Goal: Information Seeking & Learning: Check status

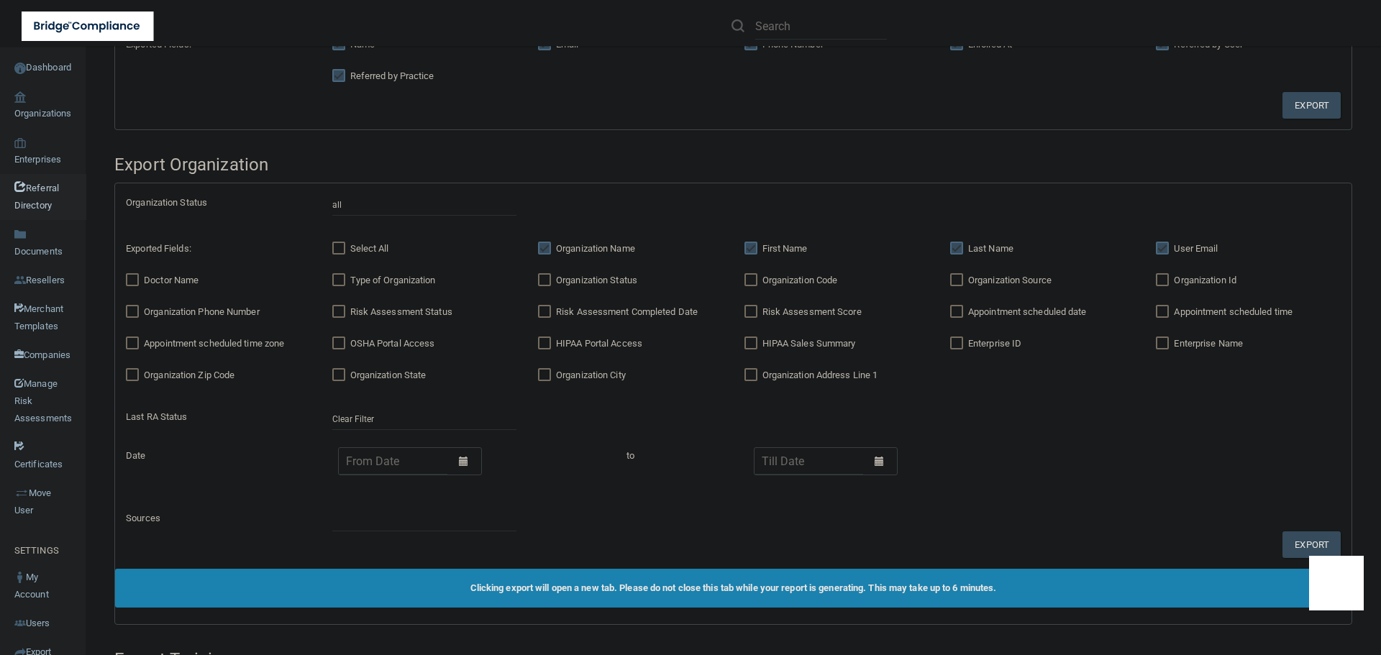
scroll to position [416, 0]
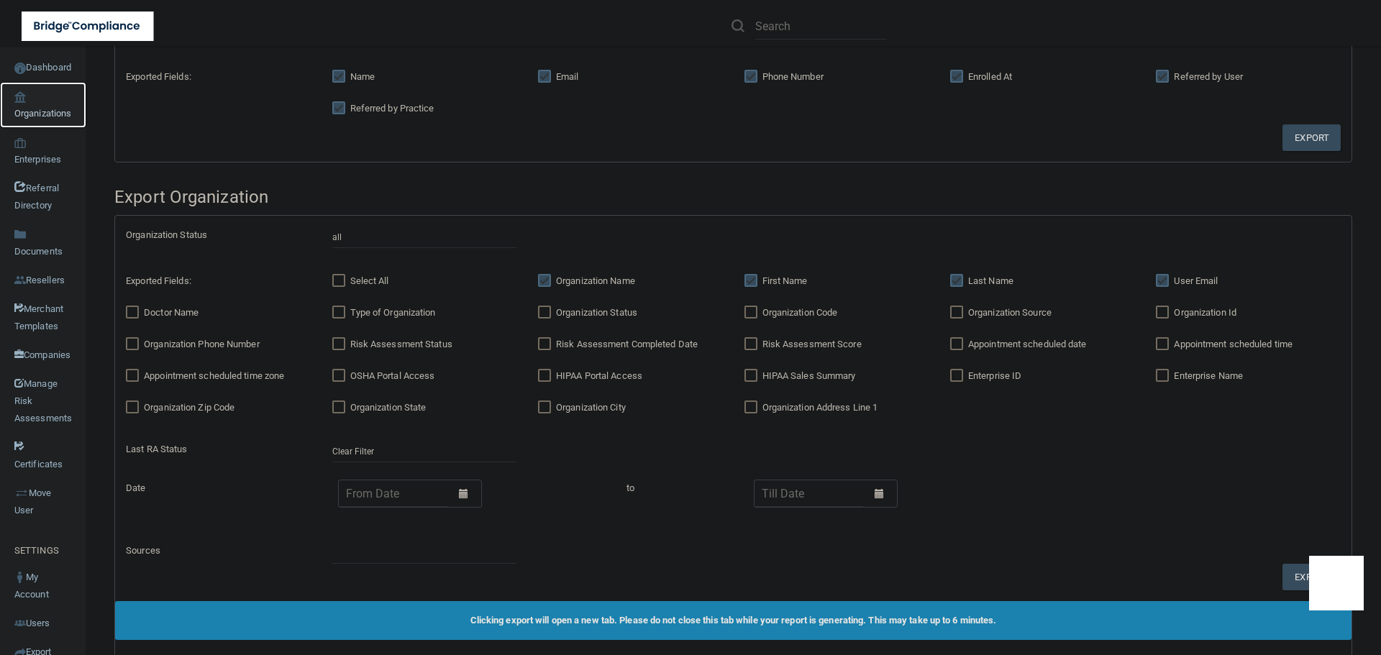
click at [40, 110] on link "Organizations" at bounding box center [43, 105] width 86 height 46
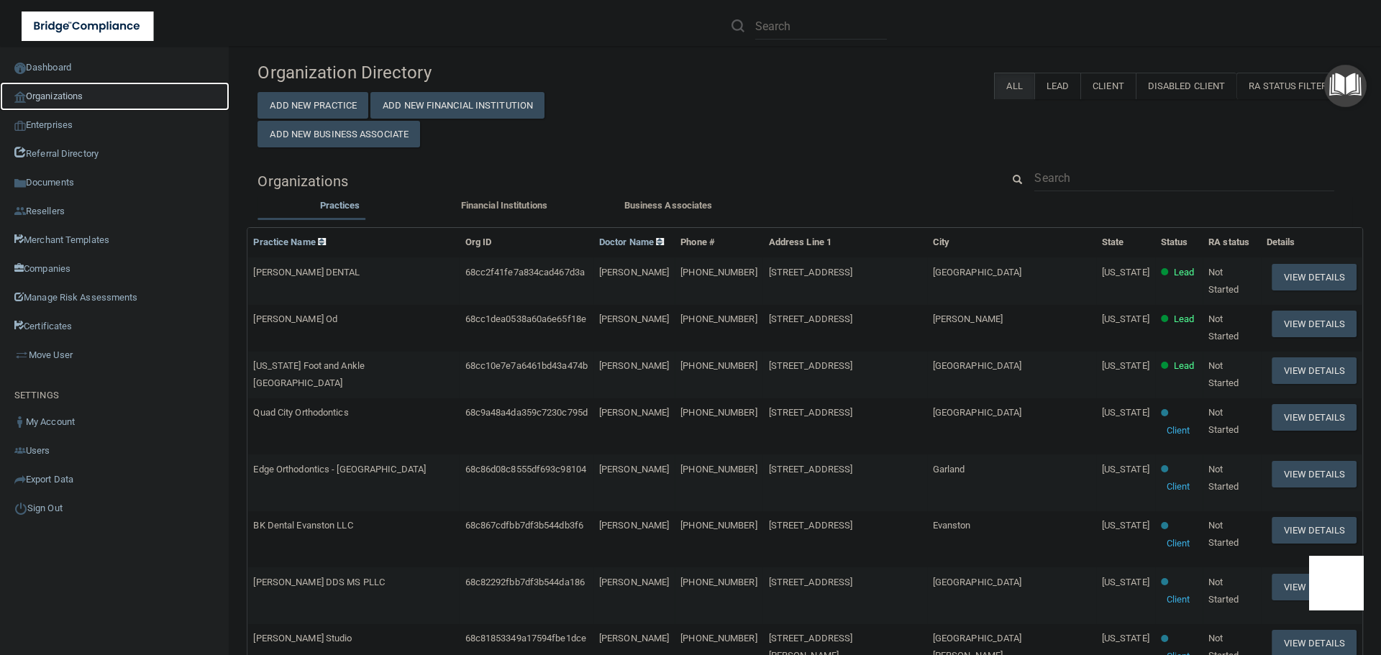
scroll to position [5, 0]
click at [1063, 173] on input "text" at bounding box center [1185, 178] width 300 height 27
paste input "[EMAIL_ADDRESS][DOMAIN_NAME]"
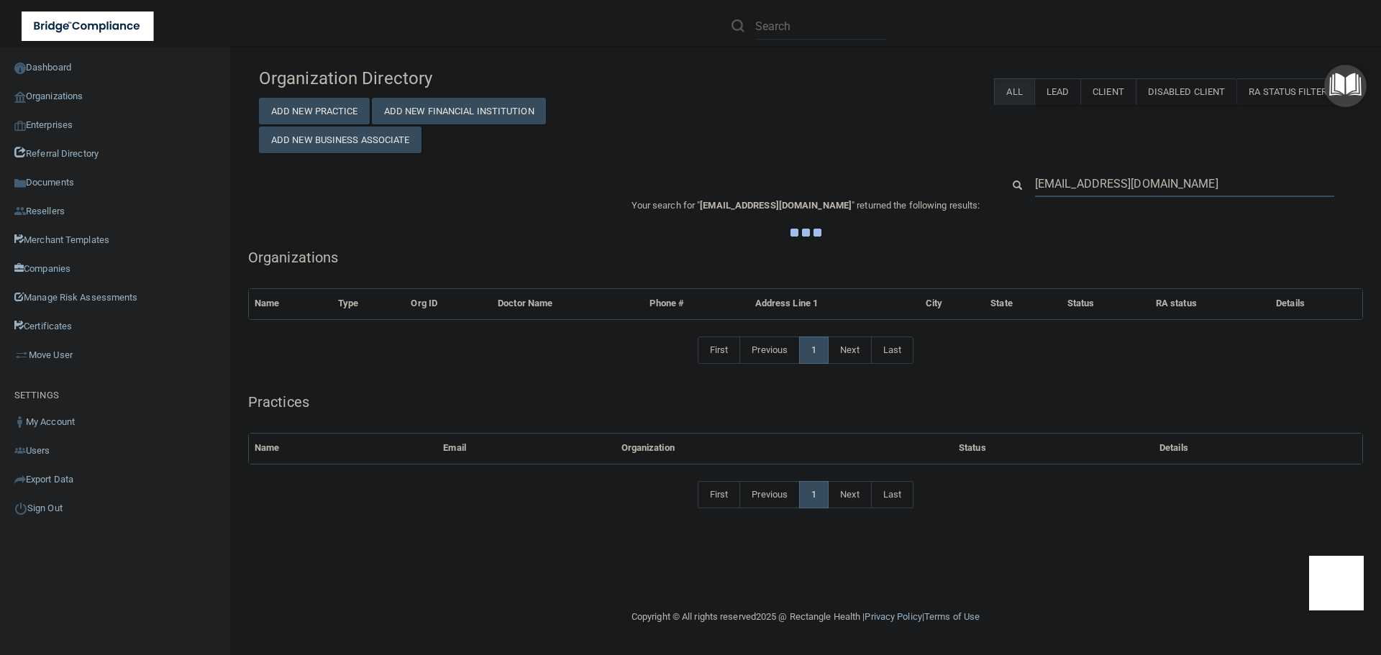
scroll to position [0, 0]
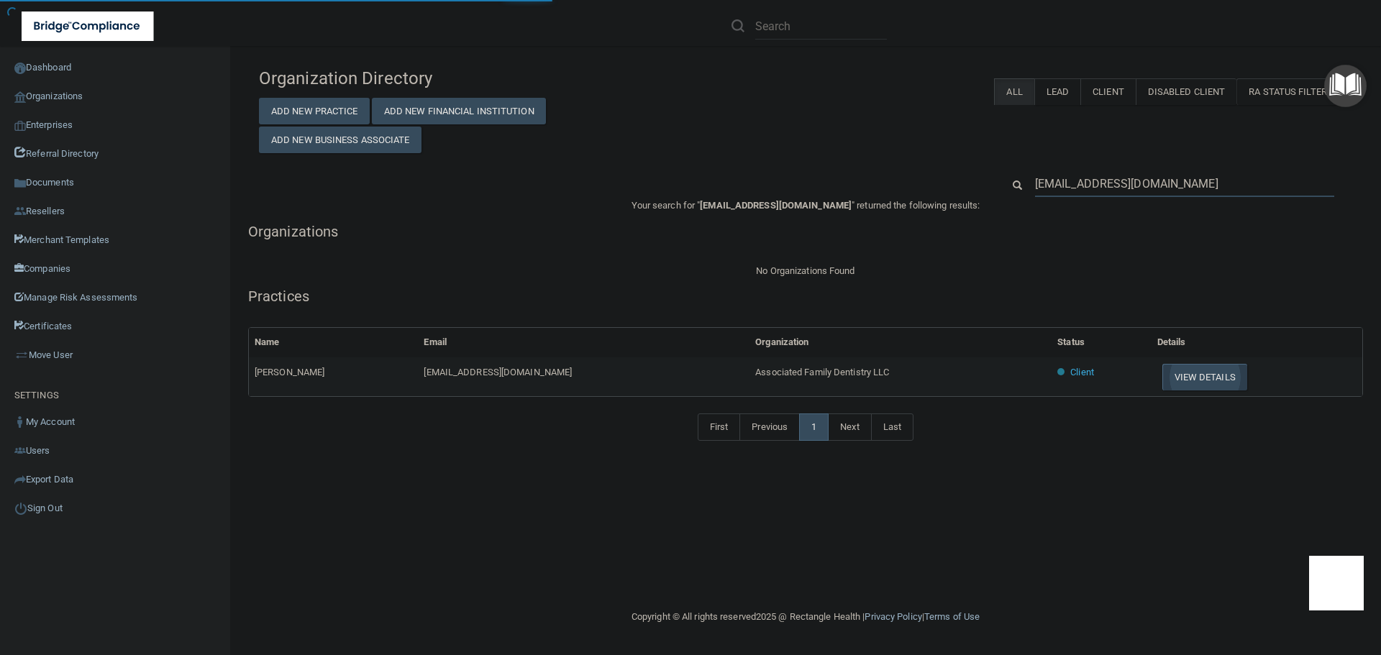
type input "[EMAIL_ADDRESS][DOMAIN_NAME]"
click at [1163, 381] on button "View Details" at bounding box center [1205, 377] width 85 height 27
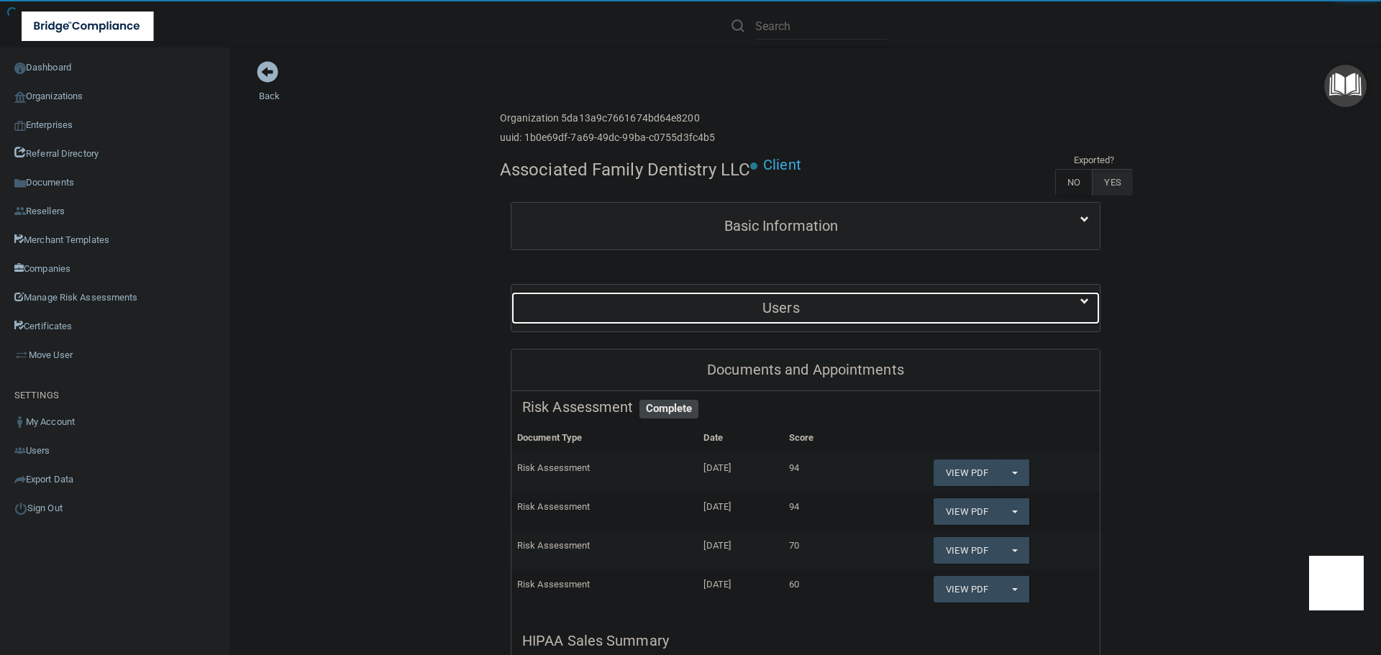
click at [748, 296] on div "Users" at bounding box center [782, 308] width 540 height 32
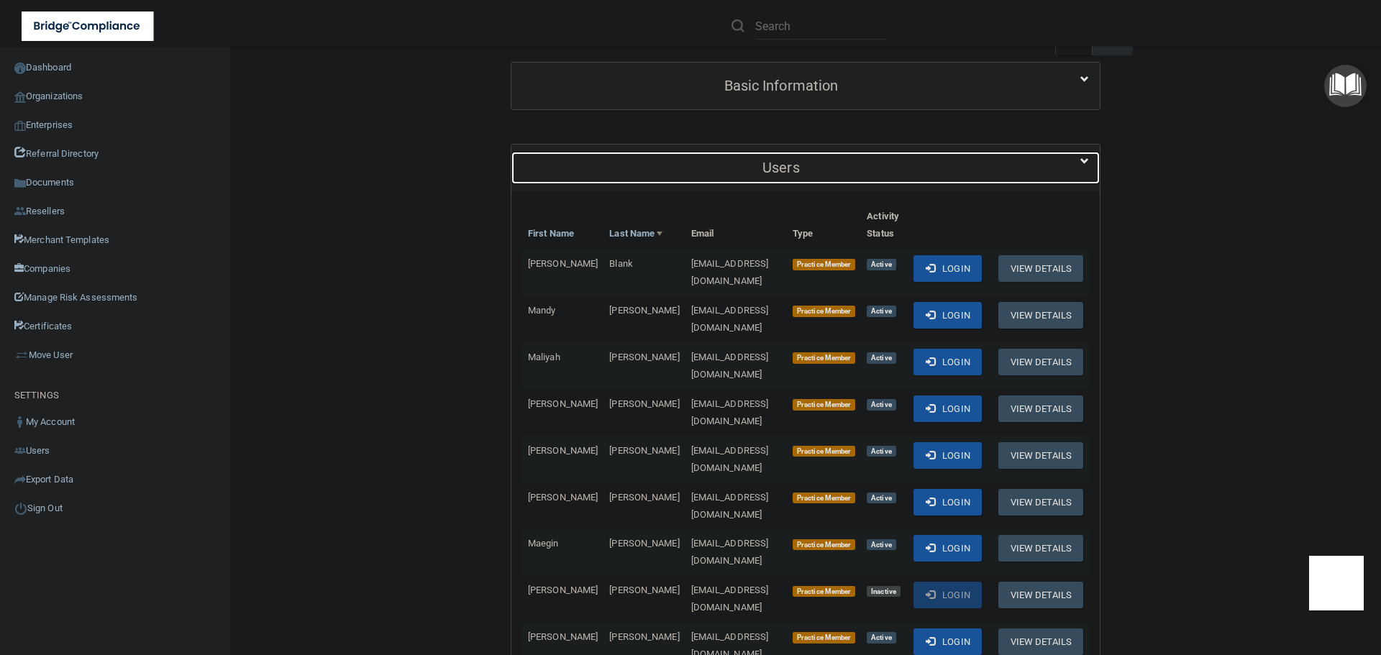
scroll to position [360, 0]
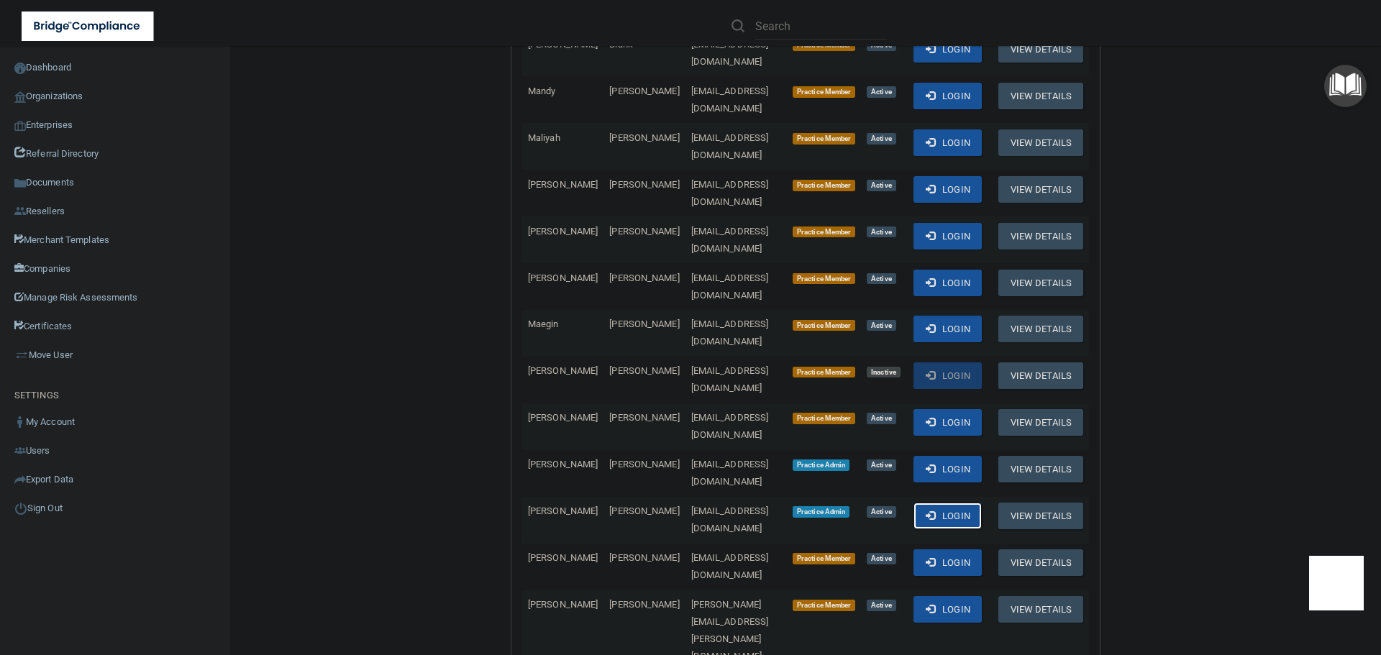
click at [926, 511] on span at bounding box center [930, 515] width 9 height 9
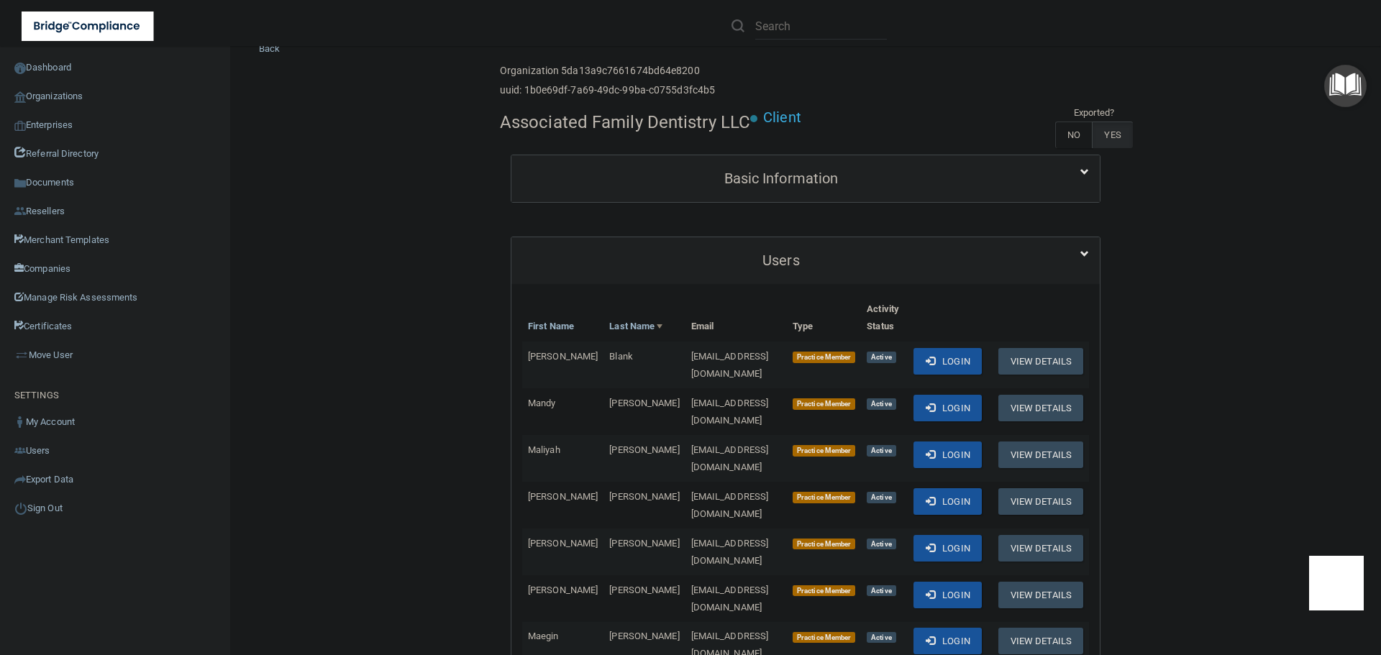
scroll to position [72, 0]
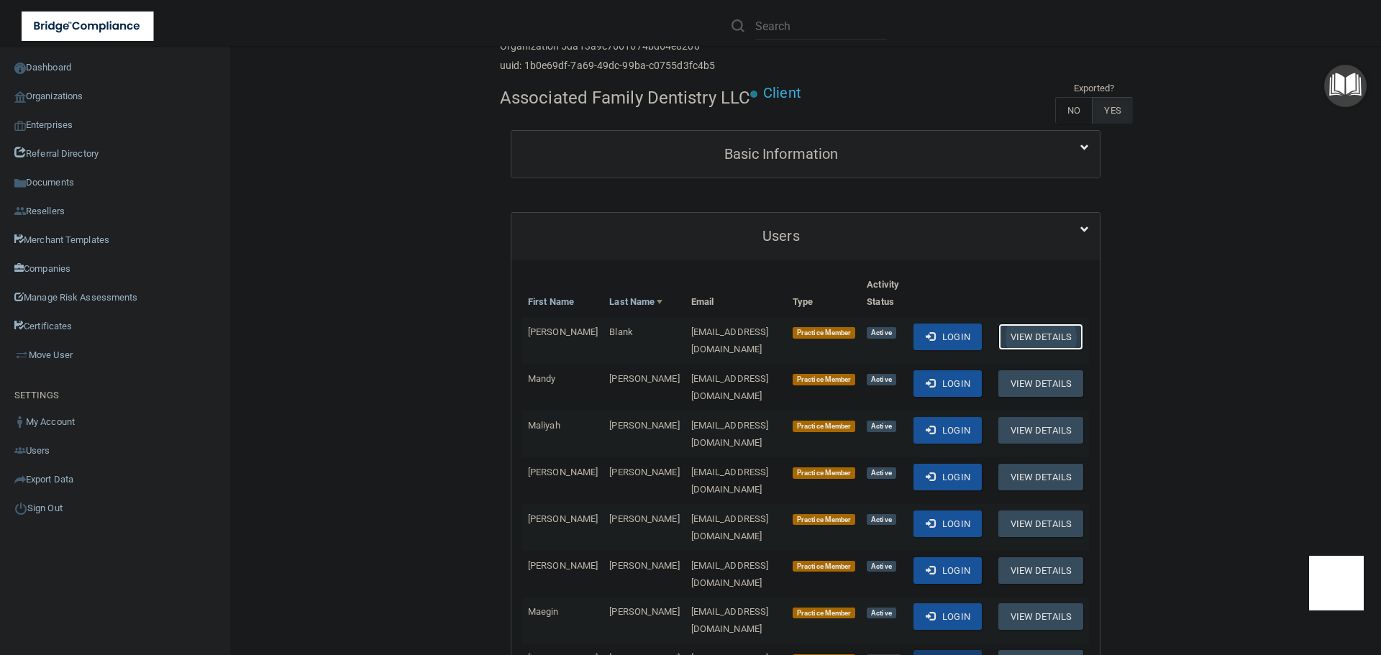
click at [1023, 341] on button "View Details" at bounding box center [1041, 337] width 85 height 27
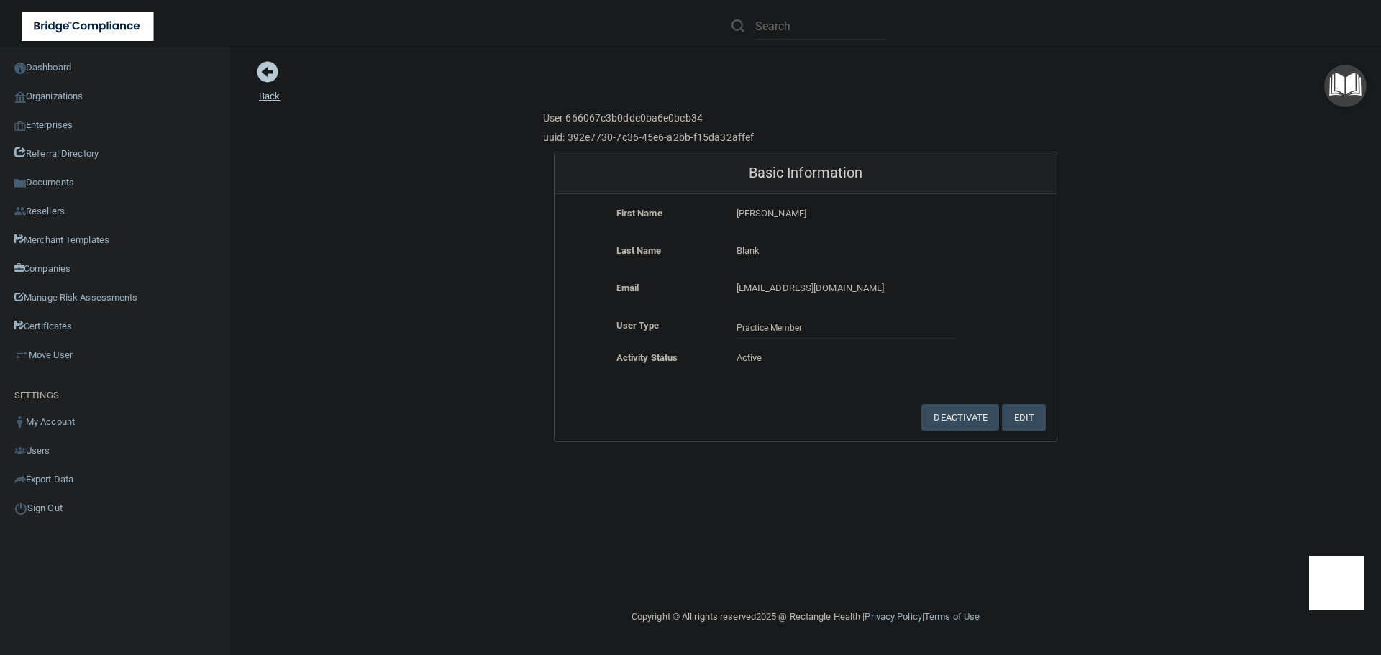
click at [267, 75] on span at bounding box center [268, 72] width 22 height 22
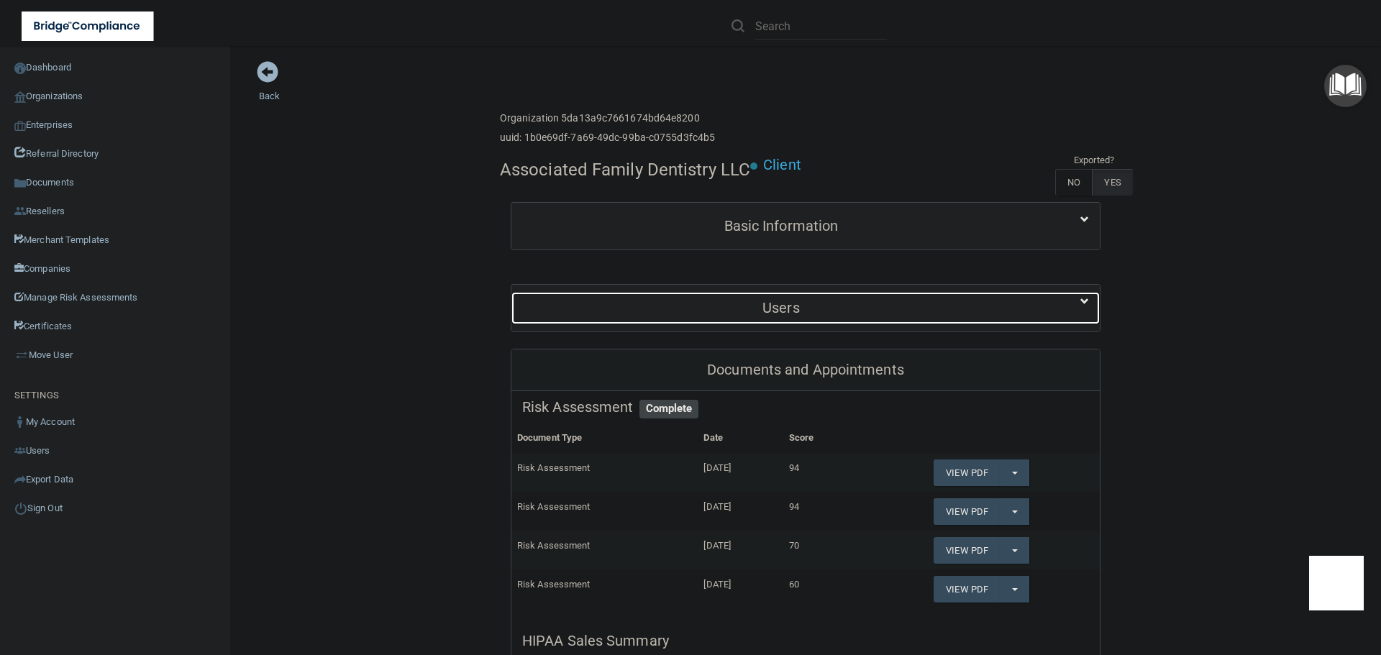
click at [784, 307] on h5 "Users" at bounding box center [781, 308] width 518 height 16
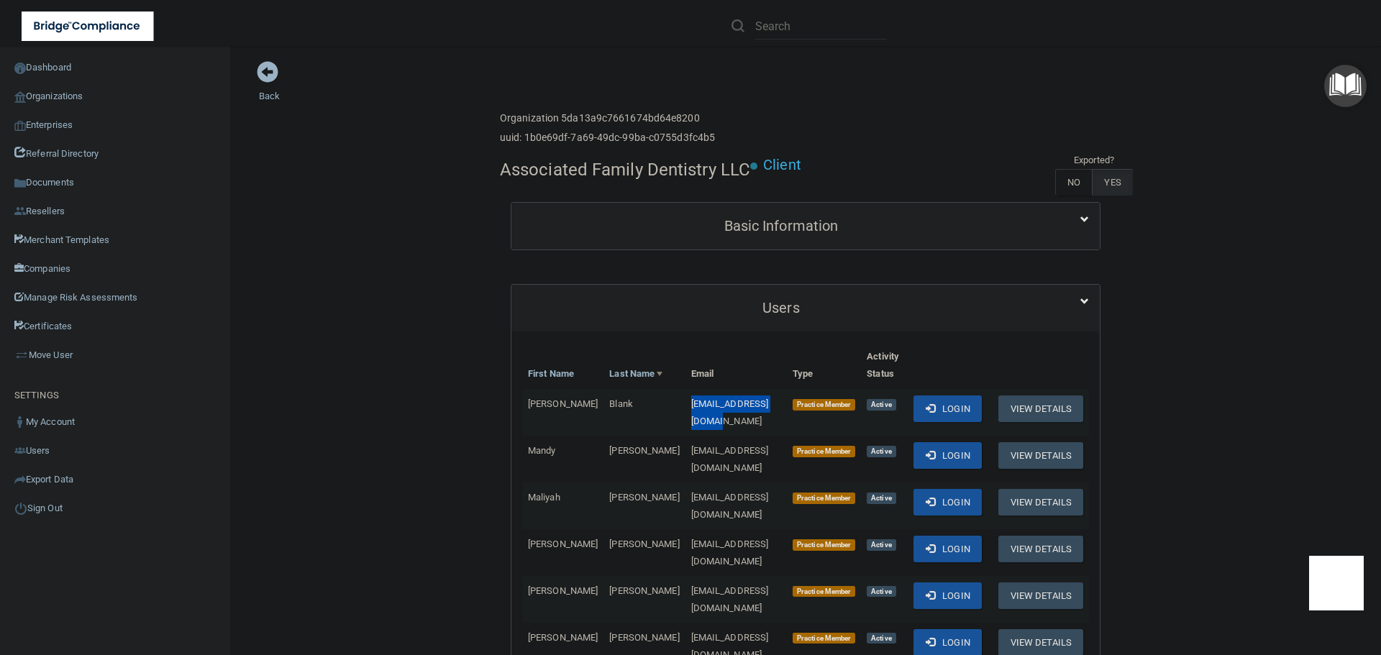
drag, startPoint x: 741, startPoint y: 405, endPoint x: 635, endPoint y: 414, distance: 106.2
click at [686, 414] on td "[EMAIL_ADDRESS][DOMAIN_NAME]" at bounding box center [736, 412] width 101 height 47
copy span "[EMAIL_ADDRESS][DOMAIN_NAME]"
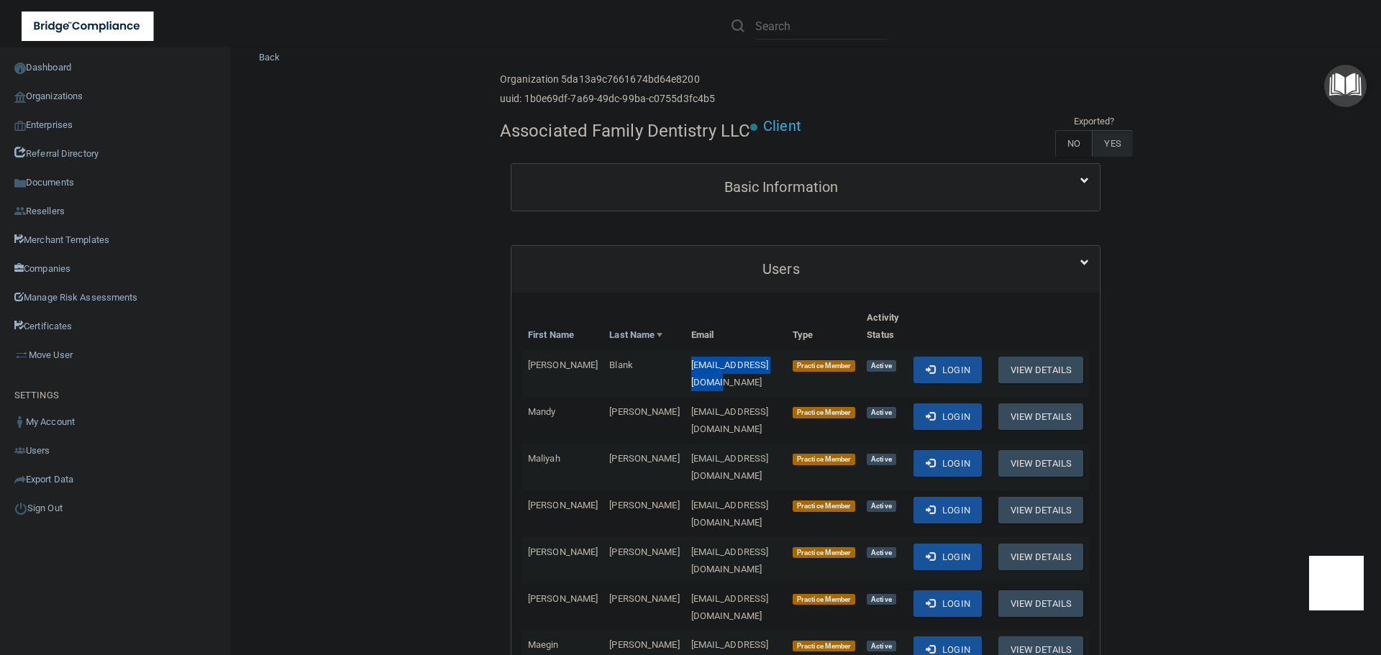
scroll to position [72, 0]
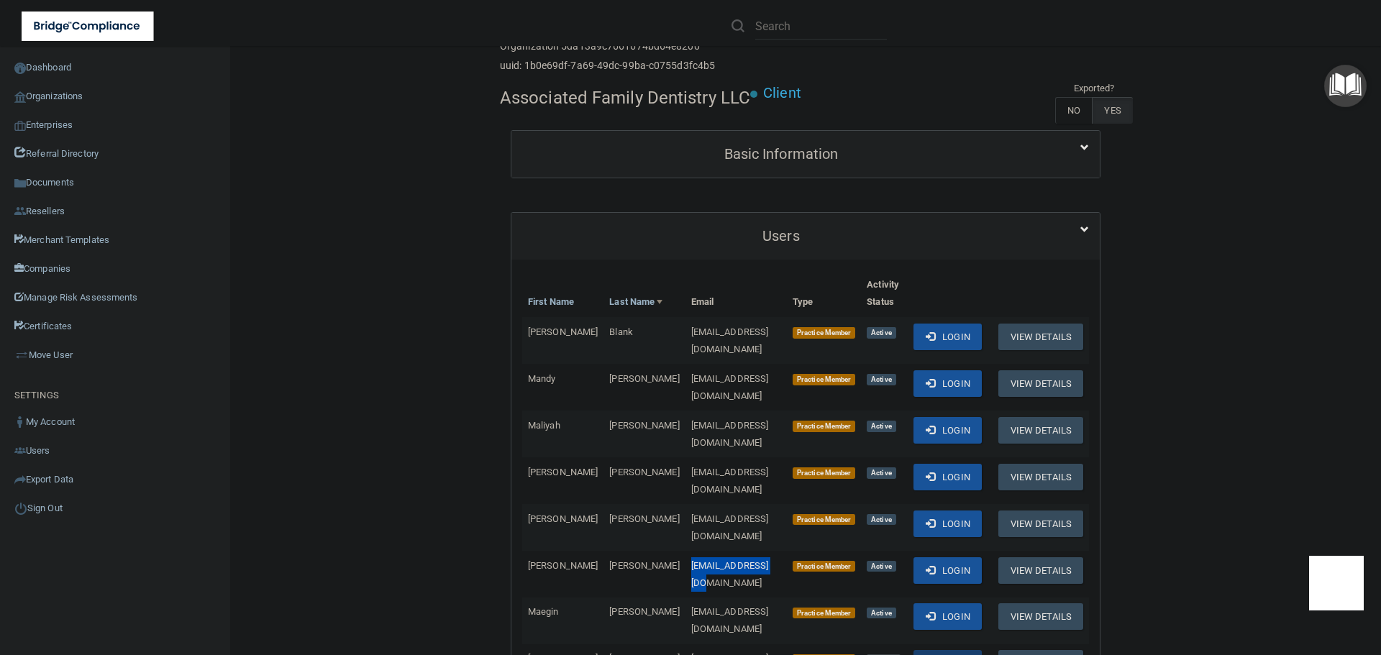
drag, startPoint x: 729, startPoint y: 535, endPoint x: 635, endPoint y: 539, distance: 93.6
click at [686, 551] on td "[EMAIL_ADDRESS][DOMAIN_NAME]" at bounding box center [736, 574] width 101 height 47
copy span "[EMAIL_ADDRESS][DOMAIN_NAME]"
click at [70, 333] on link "Certificates" at bounding box center [115, 326] width 231 height 29
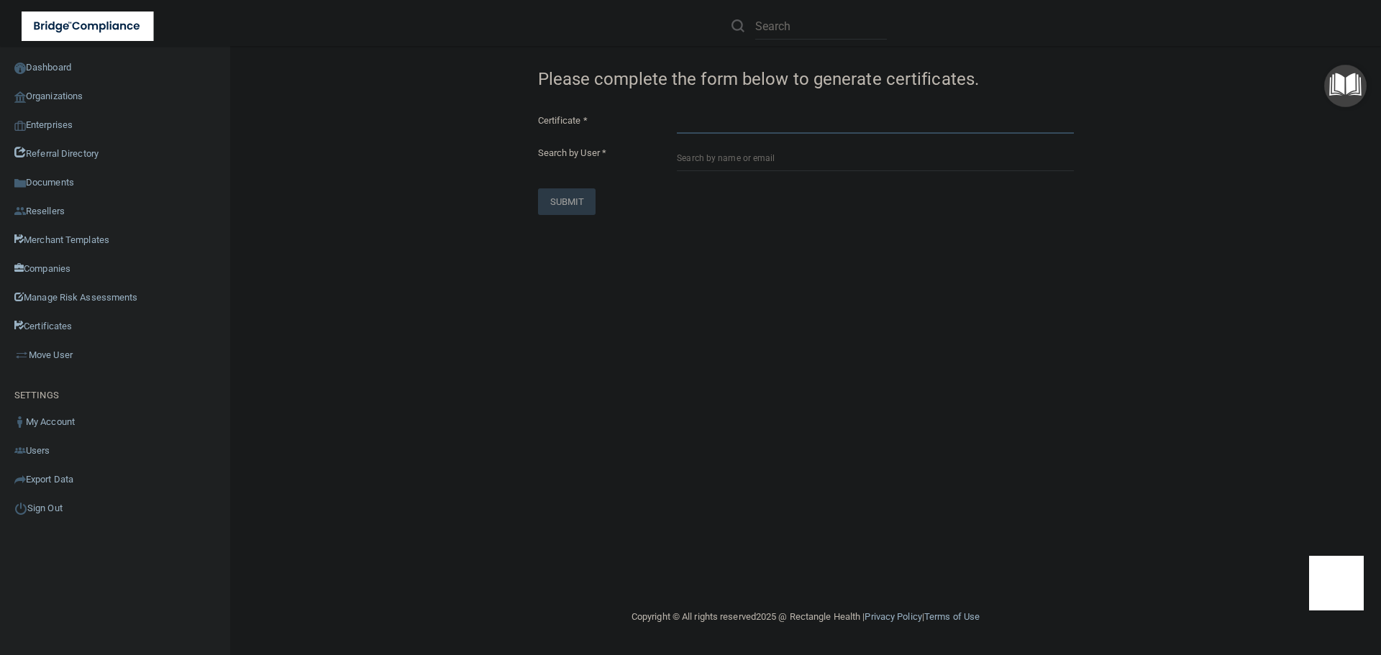
click at [781, 120] on select "HIPAA Officer Certification Training OSHA Bloodborne Pathogens OSHA COVID-19 Pr…" at bounding box center [875, 123] width 396 height 22
select select "0"
click at [677, 112] on select "HIPAA Officer Certification Training OSHA Bloodborne Pathogens OSHA COVID-19 Pr…" at bounding box center [875, 123] width 396 height 22
click at [787, 165] on input "text" at bounding box center [875, 158] width 396 height 27
paste input "[EMAIL_ADDRESS][DOMAIN_NAME]"
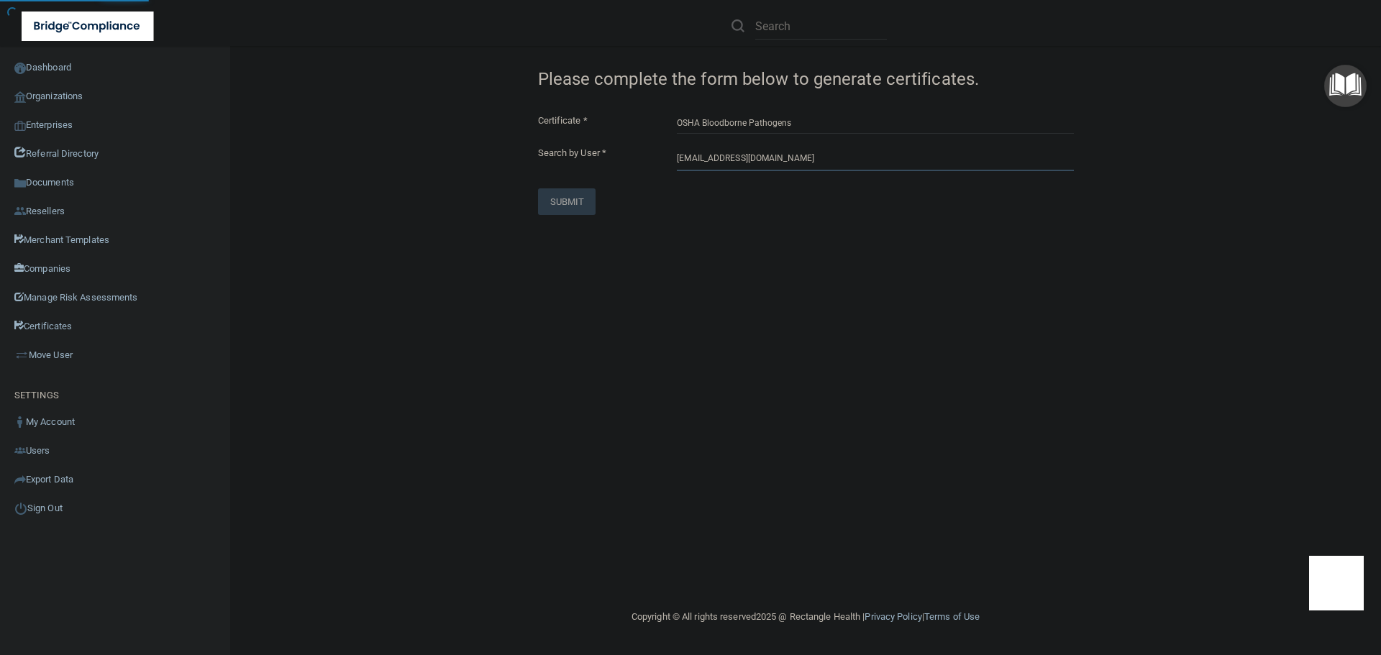
click at [785, 166] on input "[EMAIL_ADDRESS][DOMAIN_NAME]" at bounding box center [875, 158] width 396 height 27
click at [785, 163] on input "[EMAIL_ADDRESS][DOMAIN_NAME]" at bounding box center [875, 158] width 396 height 27
click at [787, 197] on div "Olivia Koehn Associated Family Dentistry LLC" at bounding box center [849, 199] width 311 height 24
type input "Olivia Koehn"
click at [581, 268] on button "SUBMIT" at bounding box center [567, 276] width 58 height 27
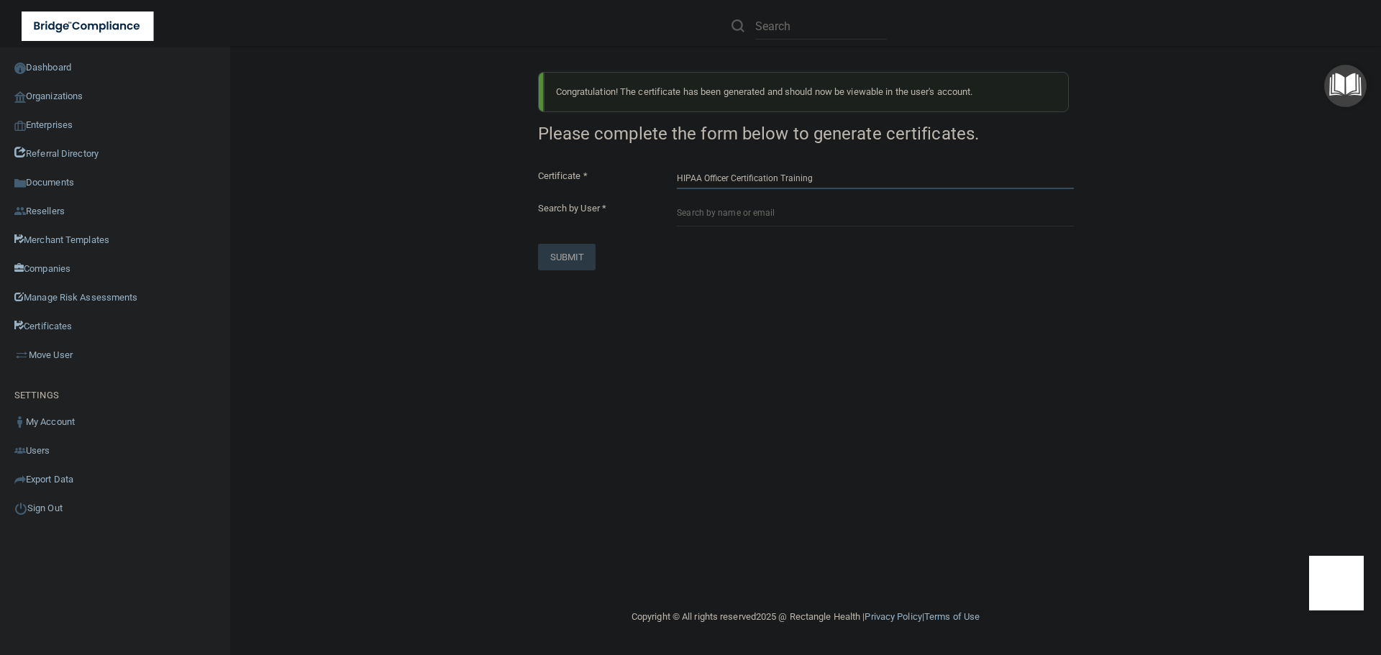
click at [719, 173] on select "HIPAA Officer Certification Training OSHA Bloodborne Pathogens OSHA COVID-19 Pr…" at bounding box center [875, 179] width 396 height 22
select select "0"
click at [677, 168] on select "HIPAA Officer Certification Training OSHA Bloodborne Pathogens OSHA COVID-19 Pr…" at bounding box center [875, 179] width 396 height 22
click at [737, 219] on input "text" at bounding box center [875, 213] width 396 height 27
paste input "[EMAIL_ADDRESS][DOMAIN_NAME]"
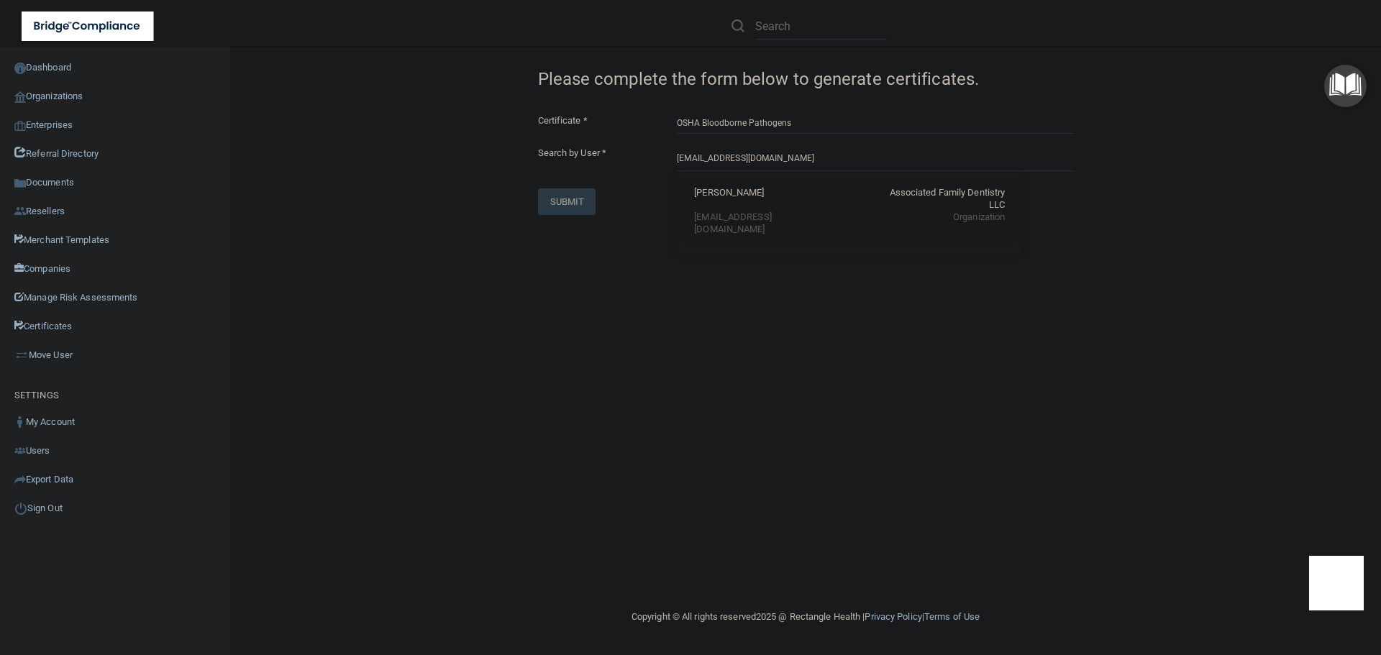
click at [743, 201] on div "Alayna Blank" at bounding box center [729, 199] width 70 height 24
type input "Alayna Blank"
click at [560, 275] on button "SUBMIT" at bounding box center [567, 276] width 58 height 27
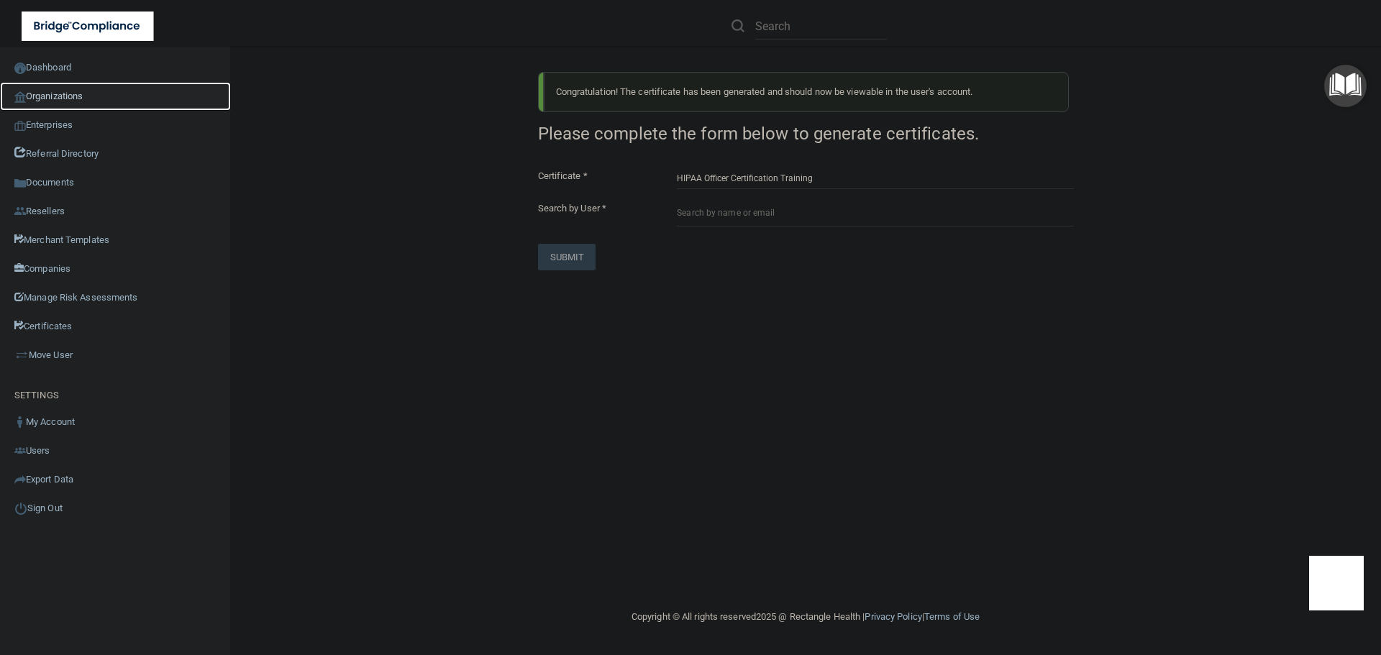
click at [40, 97] on link "Organizations" at bounding box center [115, 96] width 231 height 29
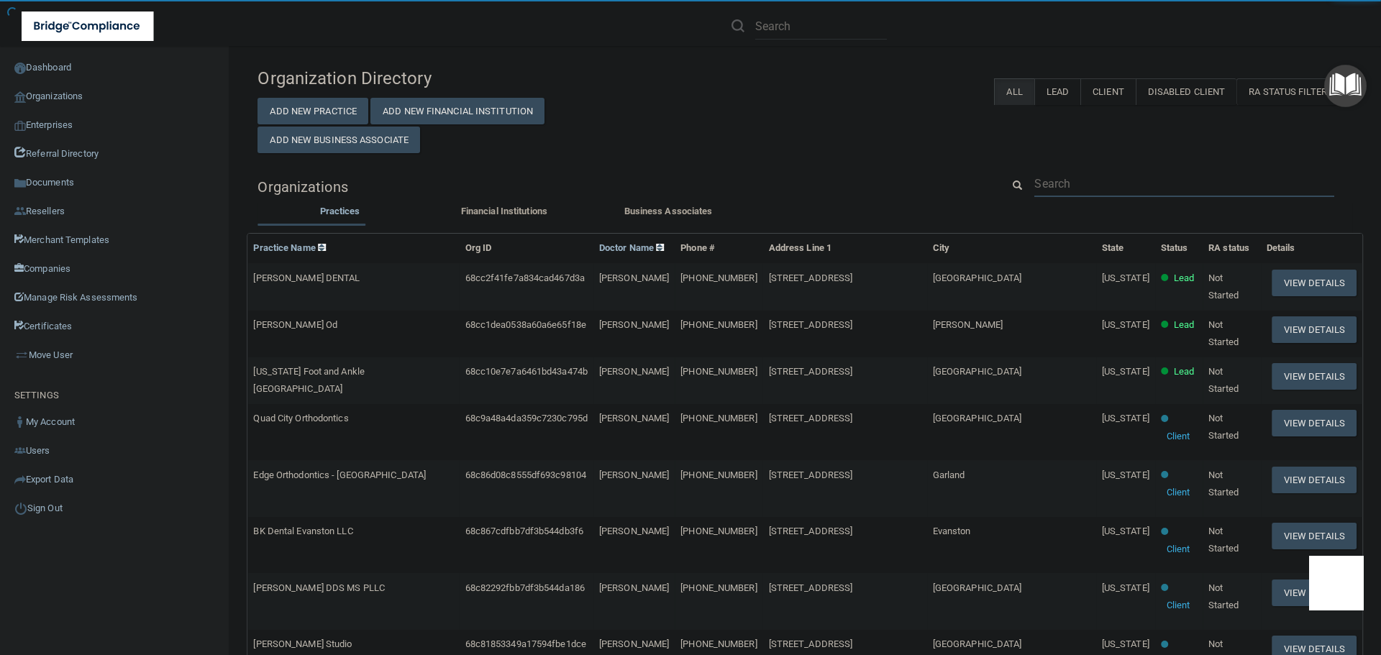
click at [1058, 176] on input "text" at bounding box center [1185, 184] width 300 height 27
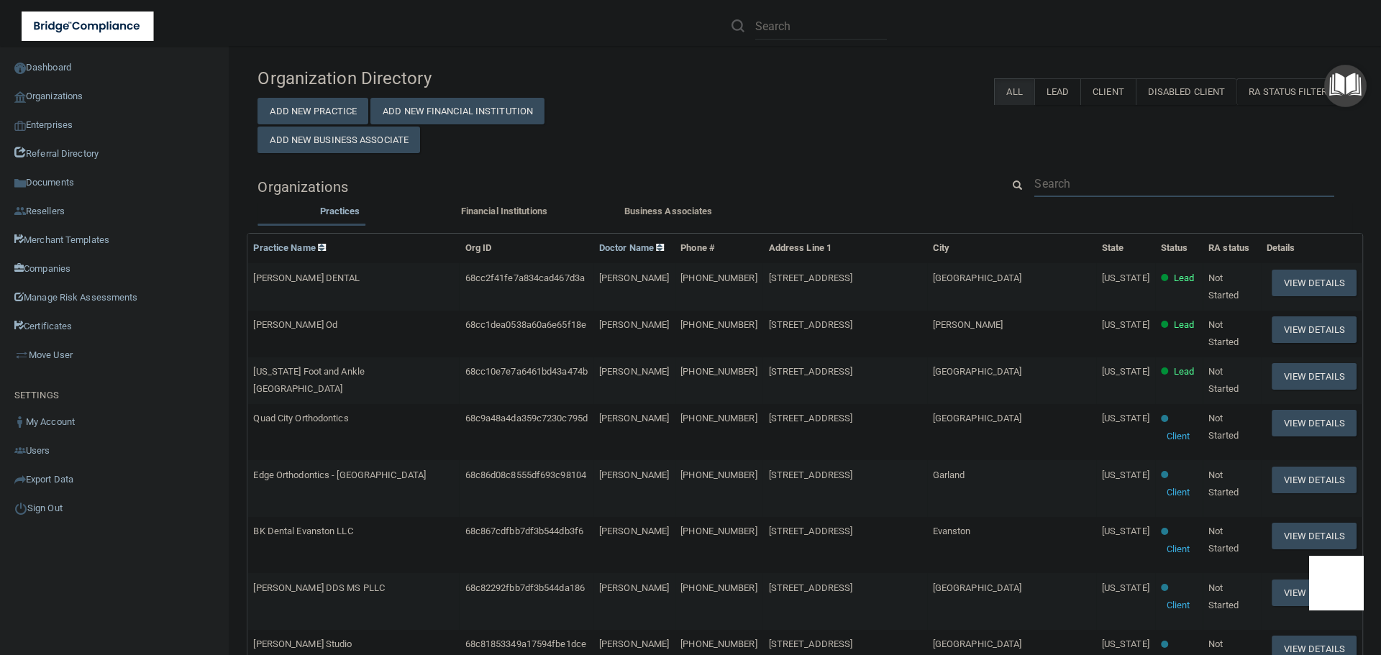
paste input "[EMAIL_ADDRESS][DOMAIN_NAME]"
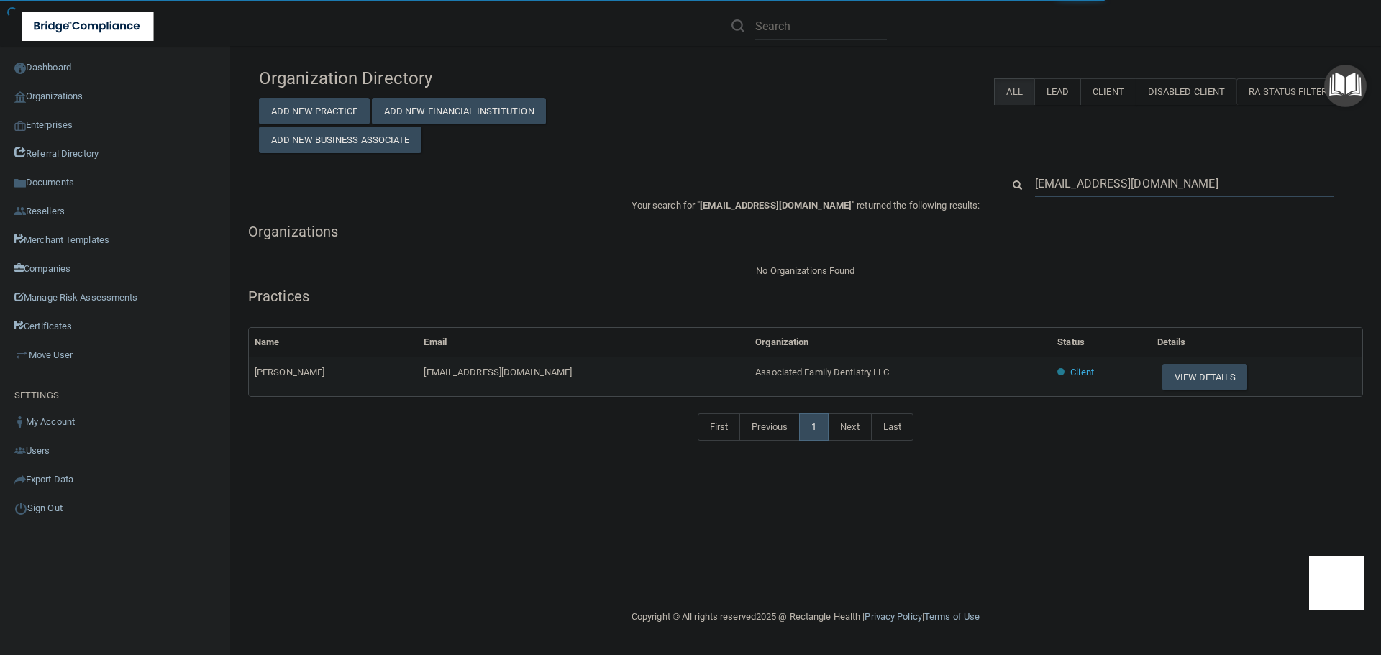
type input "[EMAIL_ADDRESS][DOMAIN_NAME]"
click at [755, 376] on span "Associated Family Dentistry LLC" at bounding box center [822, 372] width 134 height 11
copy tr "Associated Family Dentistry LLC"
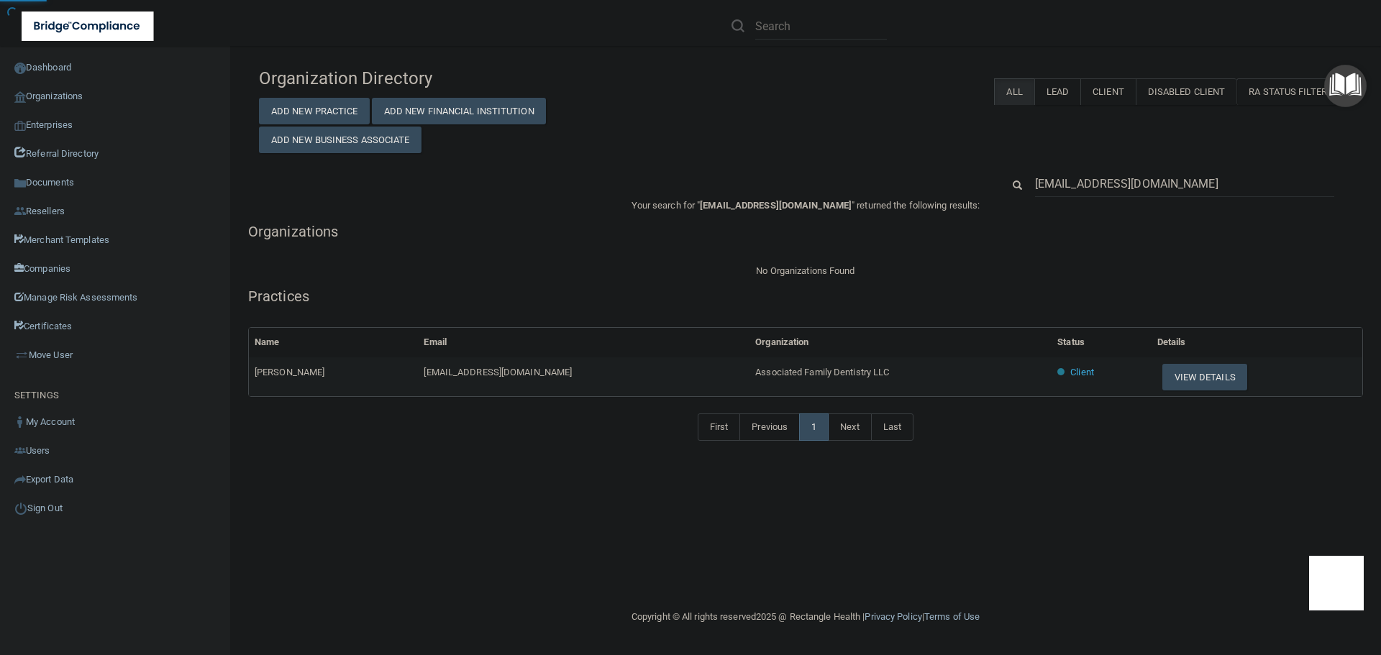
click at [755, 376] on span "Associated Family Dentistry LLC" at bounding box center [822, 372] width 134 height 11
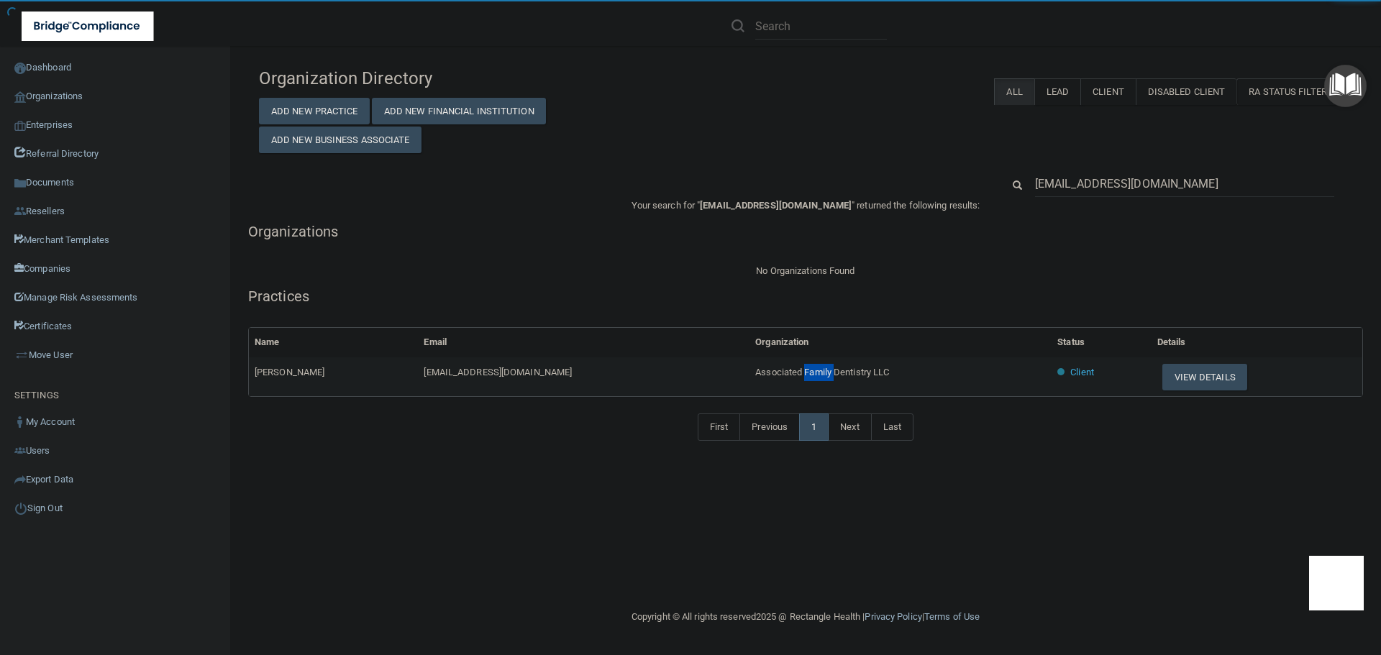
click at [755, 376] on span "Associated Family Dentistry LLC" at bounding box center [822, 372] width 134 height 11
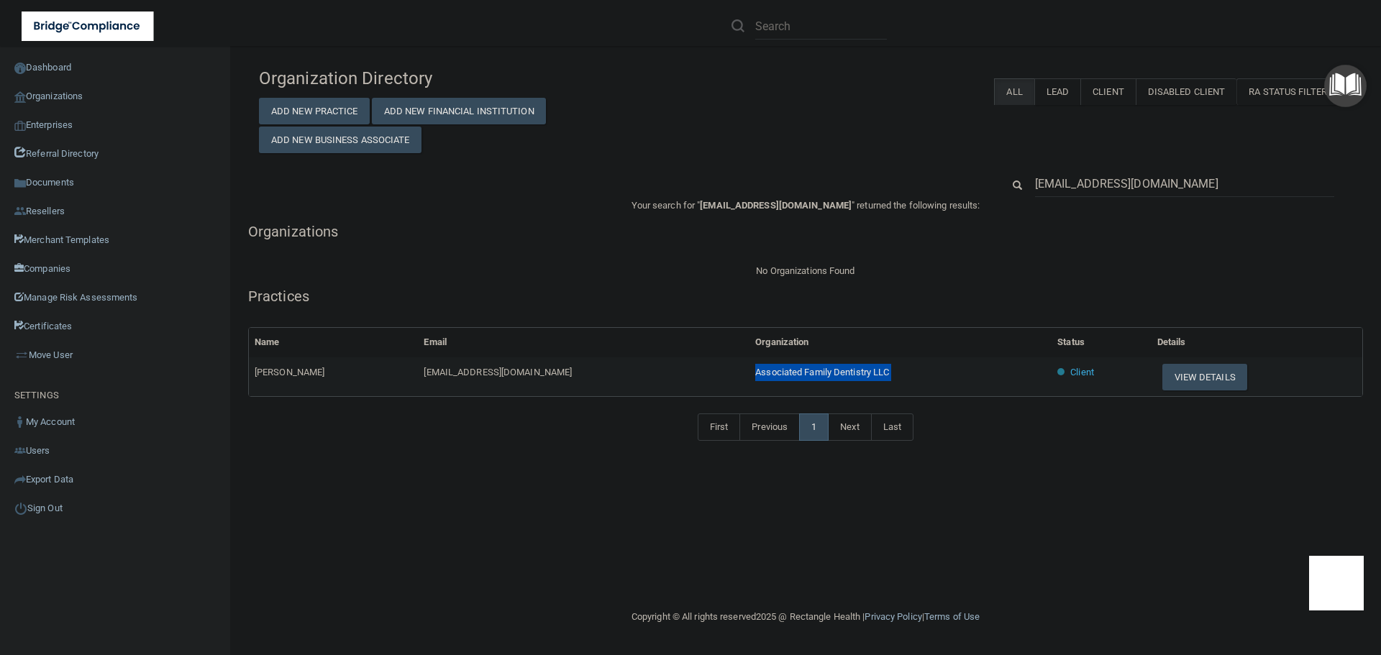
copy tr "Associated Family Dentistry LLC"
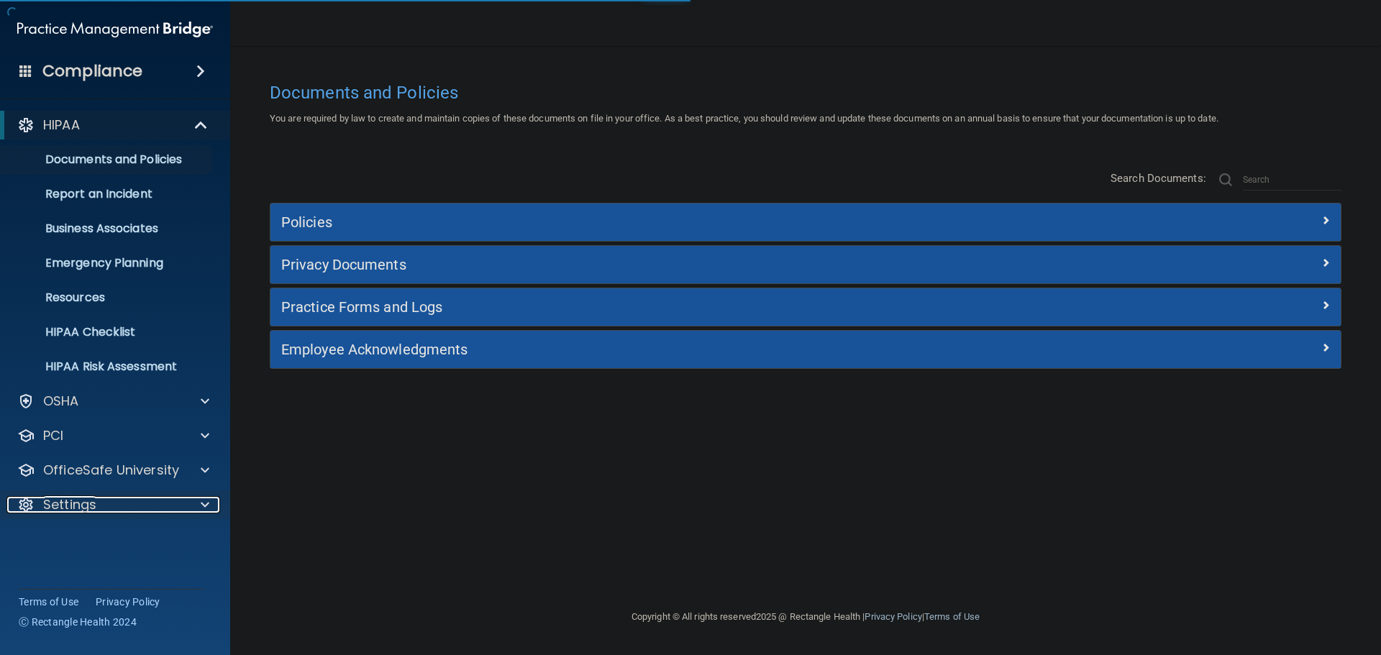
click at [134, 507] on div "Settings" at bounding box center [95, 504] width 178 height 17
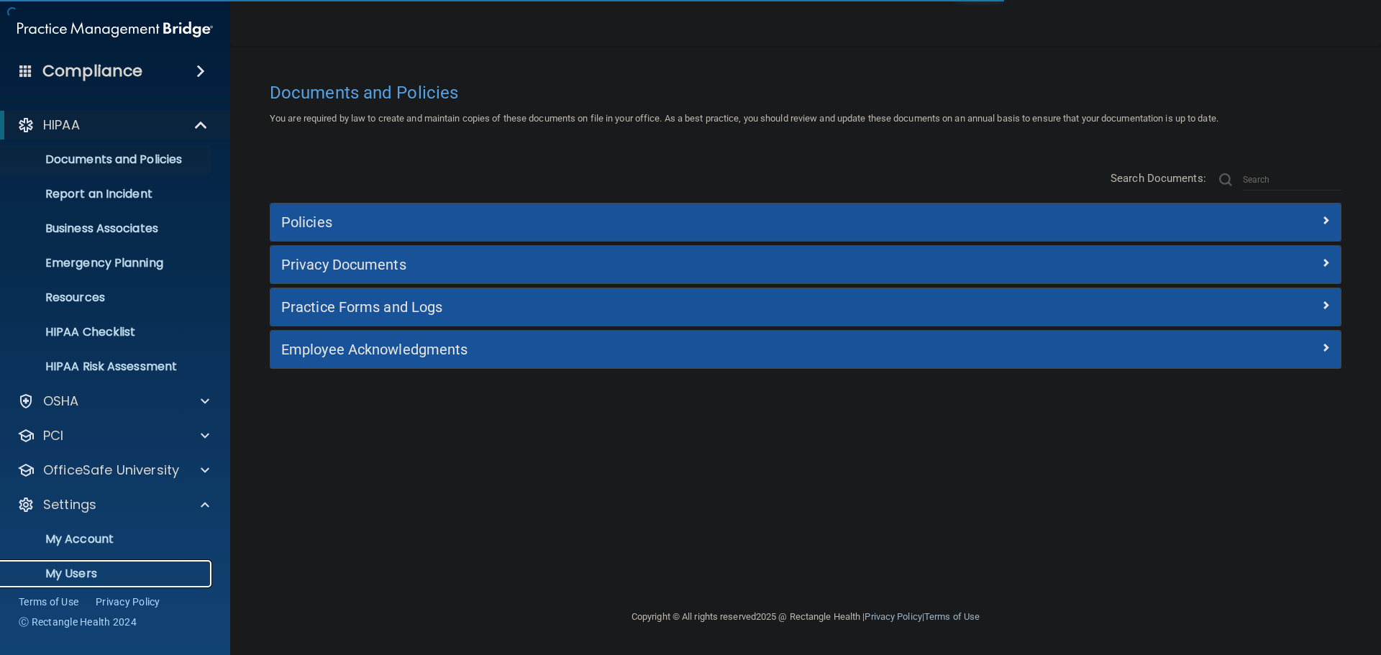
click at [86, 574] on p "My Users" at bounding box center [107, 574] width 196 height 14
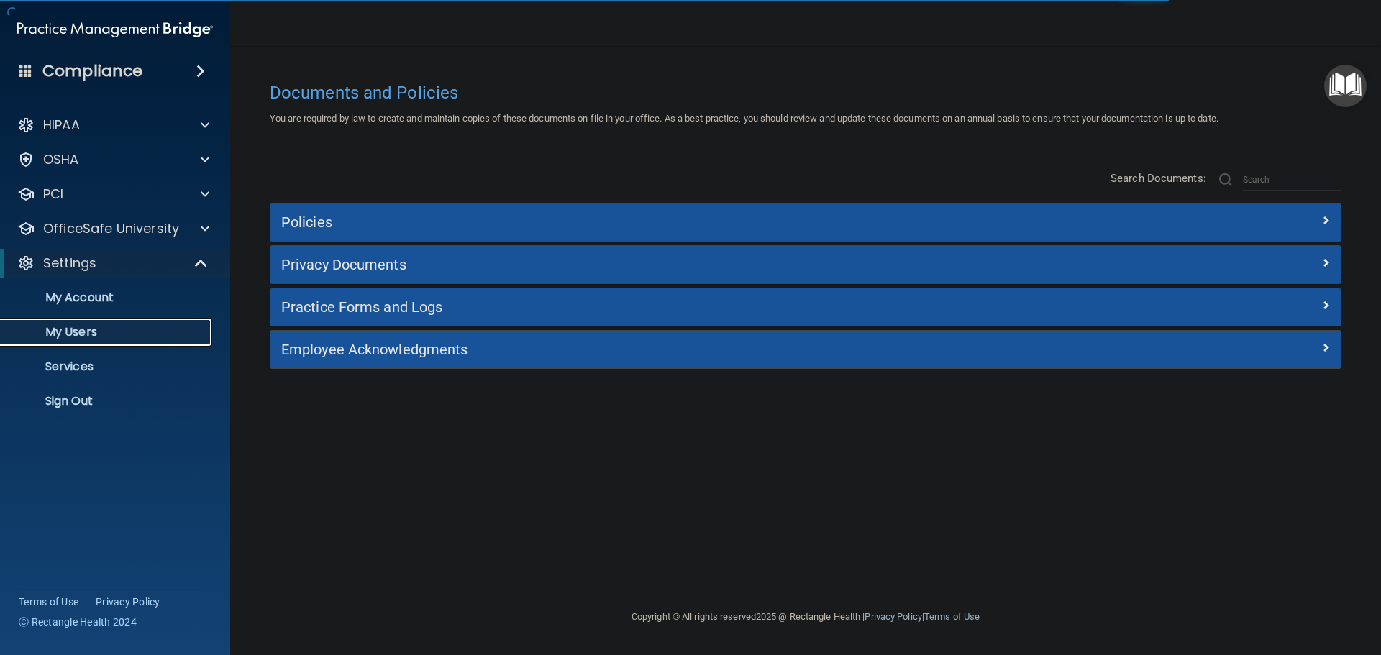
select select "20"
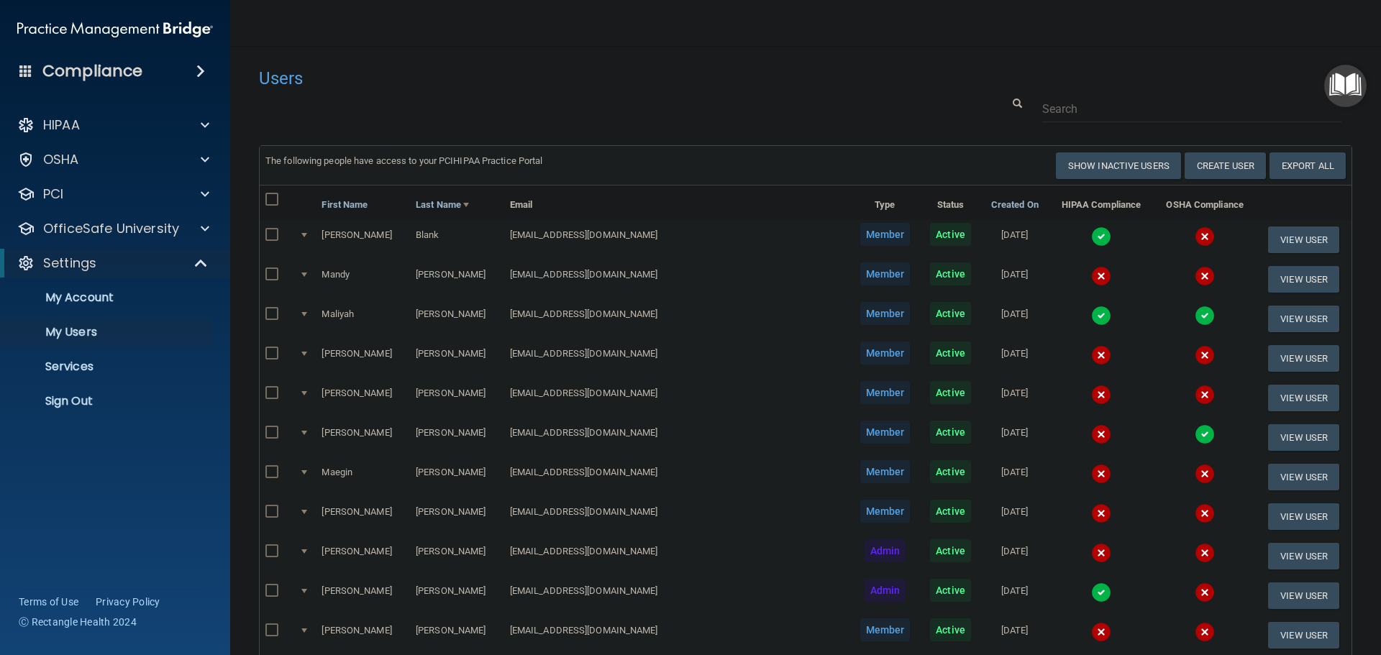
click at [1091, 597] on img at bounding box center [1101, 593] width 20 height 20
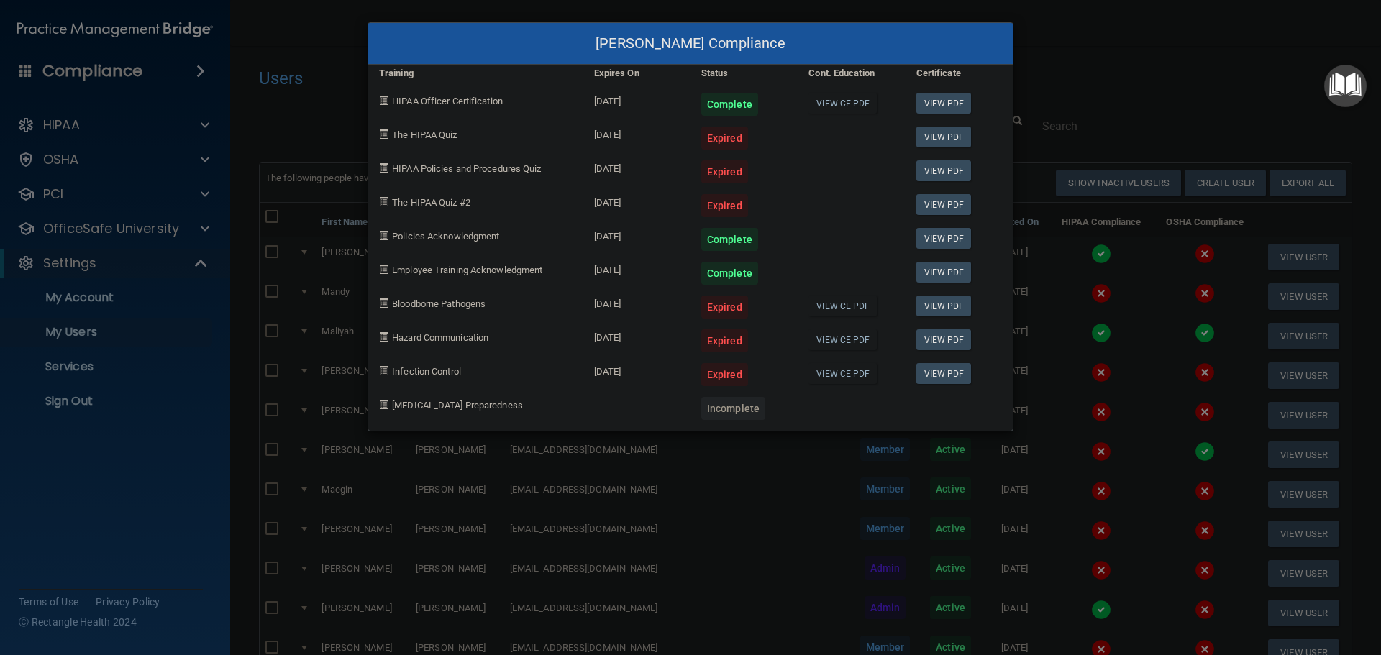
click at [998, 594] on div "[PERSON_NAME] Compliance Training Expires On Status Cont. Education Certificate…" at bounding box center [690, 327] width 1381 height 655
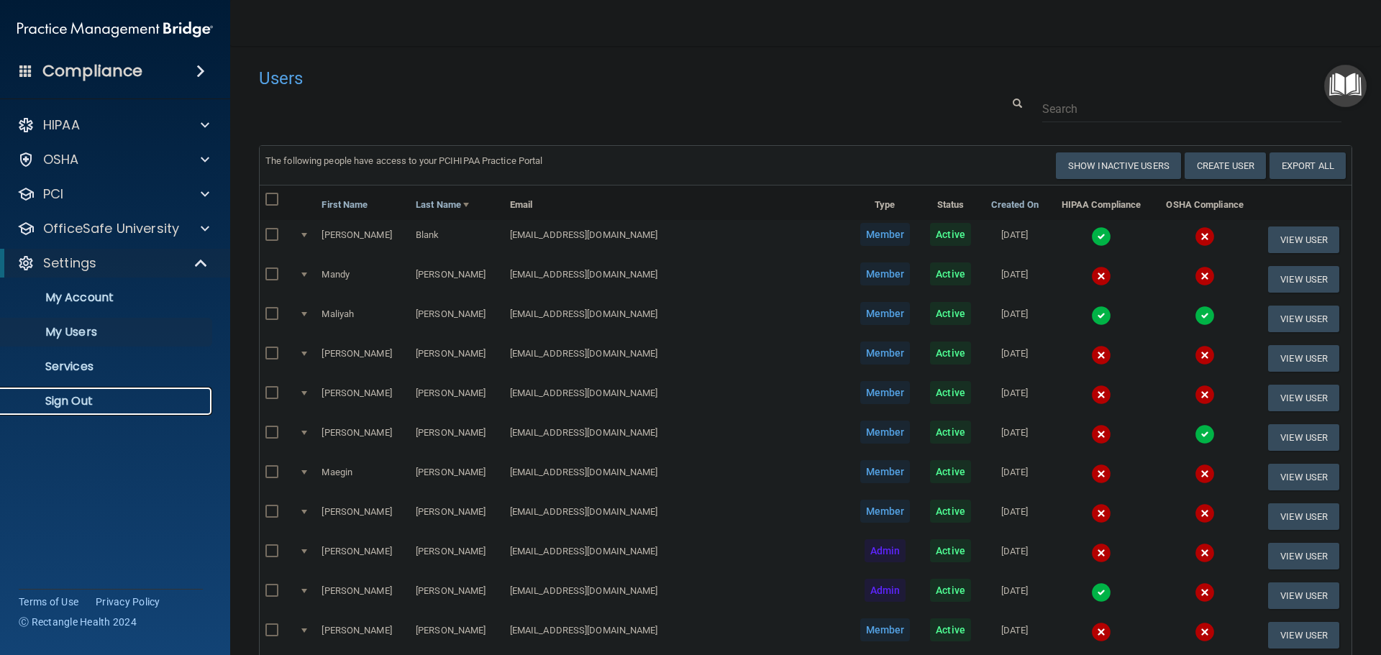
click at [68, 412] on link "Sign Out" at bounding box center [99, 401] width 227 height 29
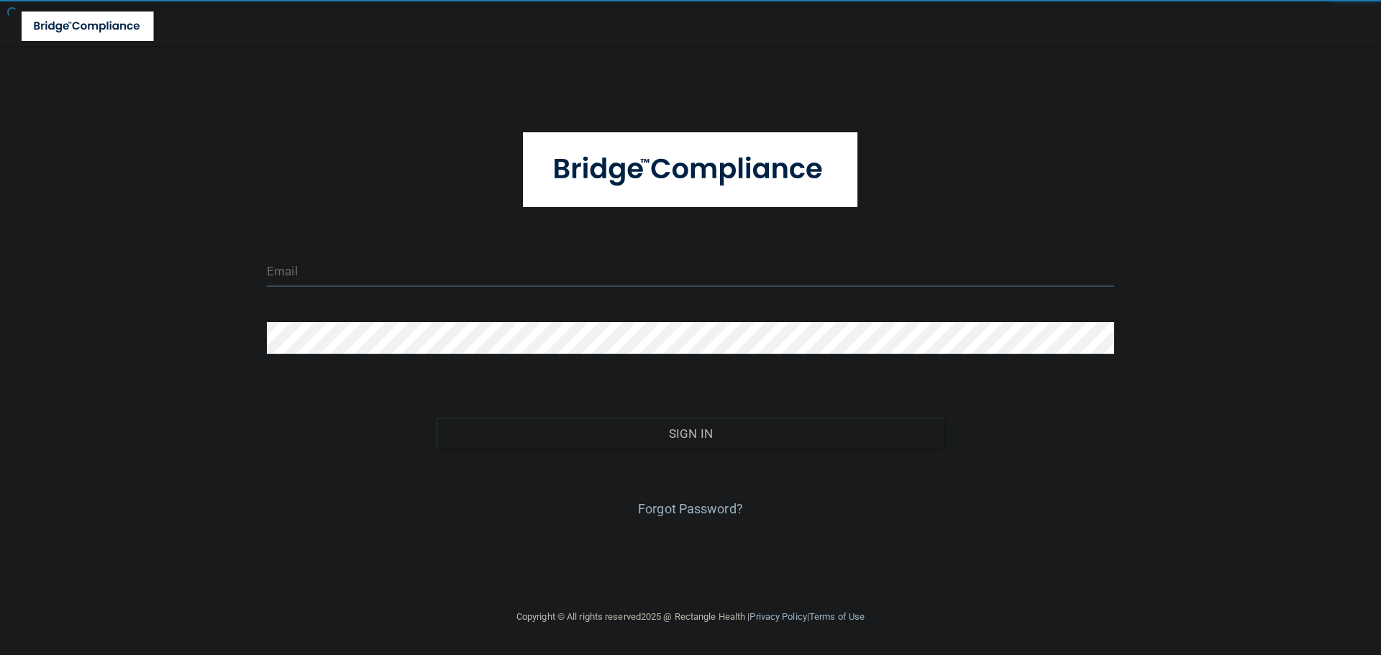
type input "[EMAIL_ADDRESS][DOMAIN_NAME]"
